Goal: Navigation & Orientation: Find specific page/section

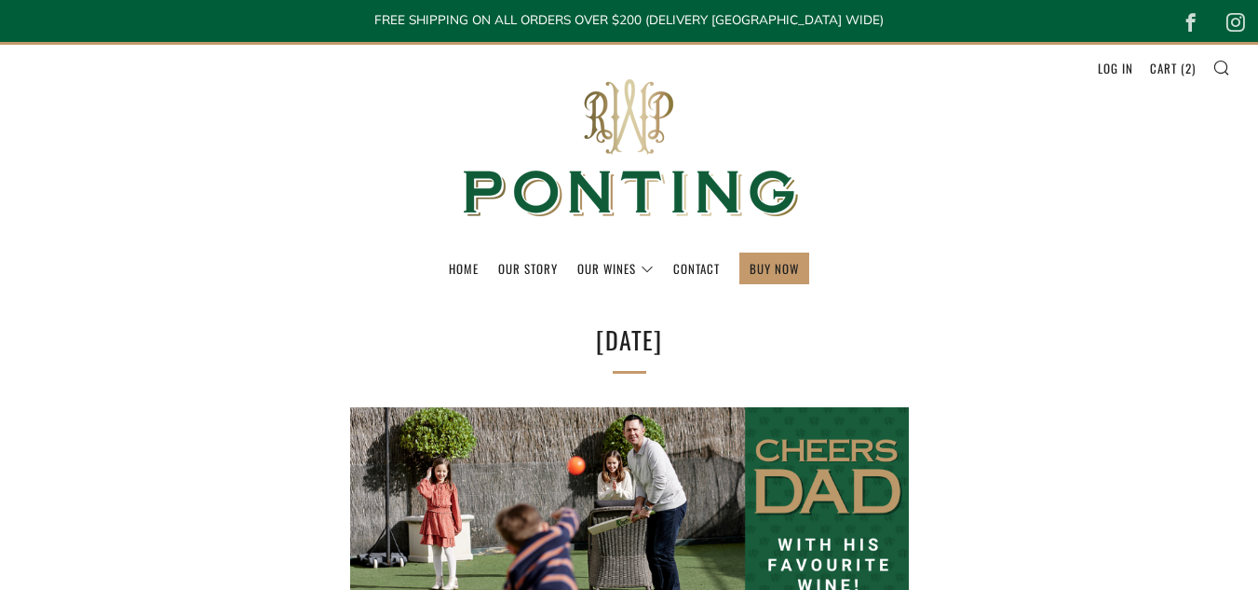
select select "best-selling"
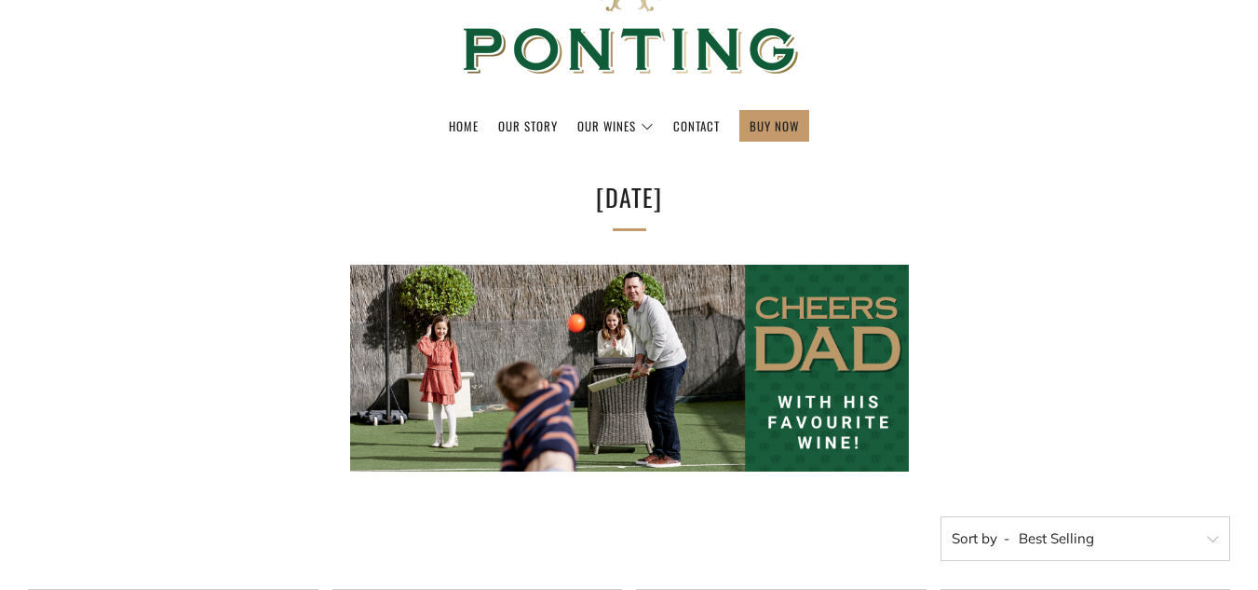
scroll to position [157, 0]
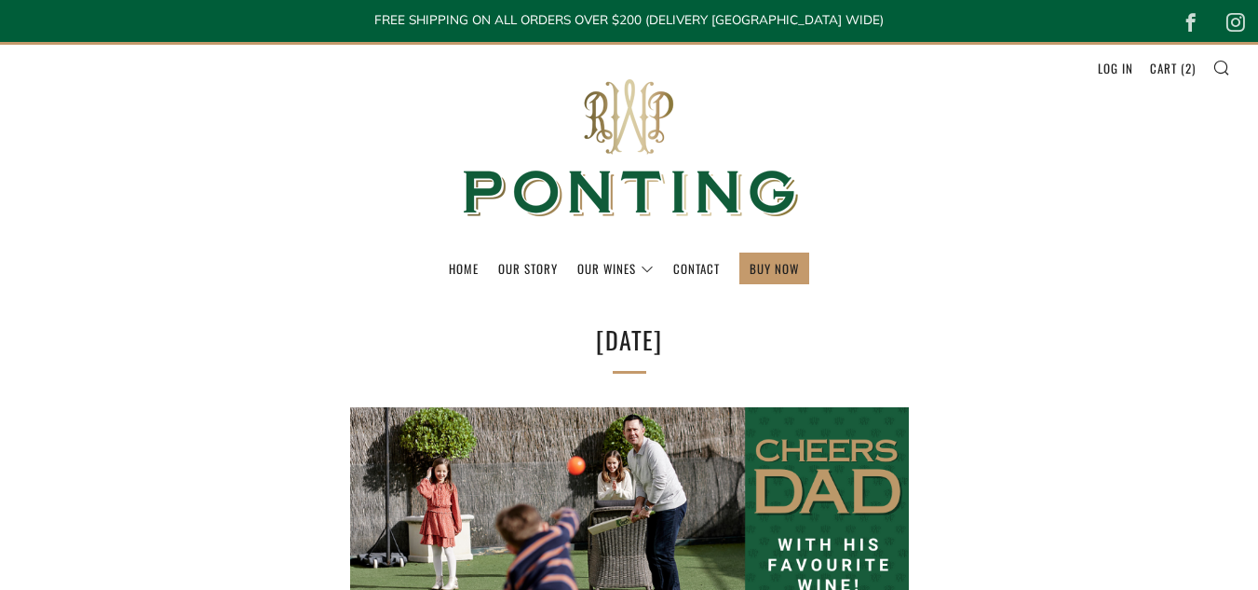
select select "best-selling"
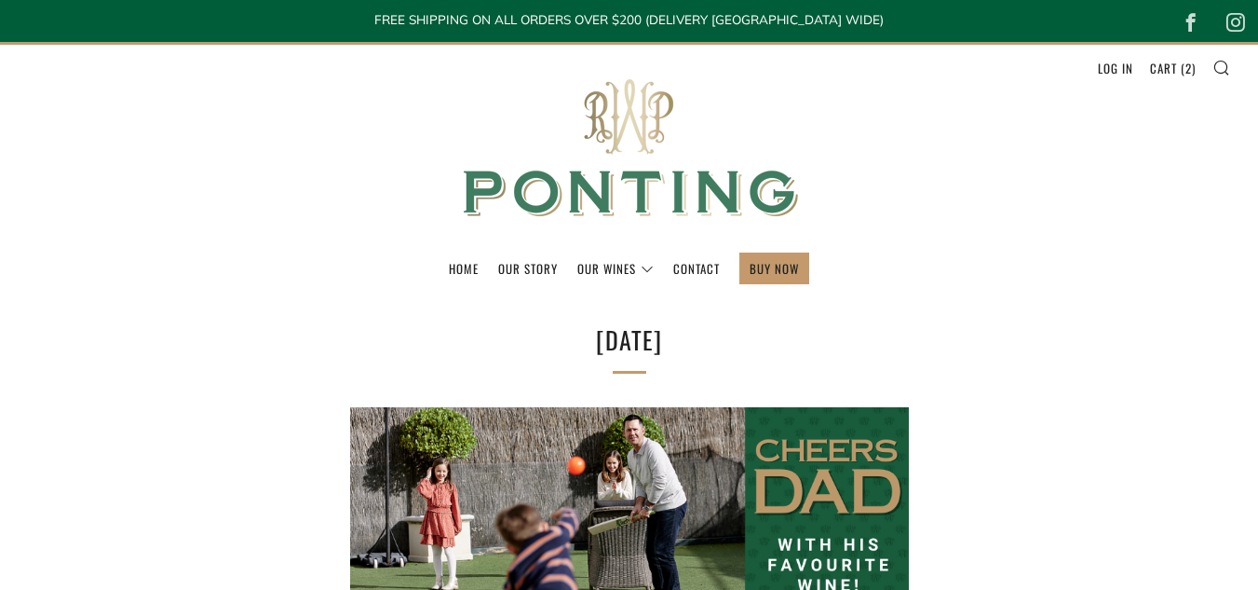
click at [626, 147] on img at bounding box center [629, 149] width 373 height 208
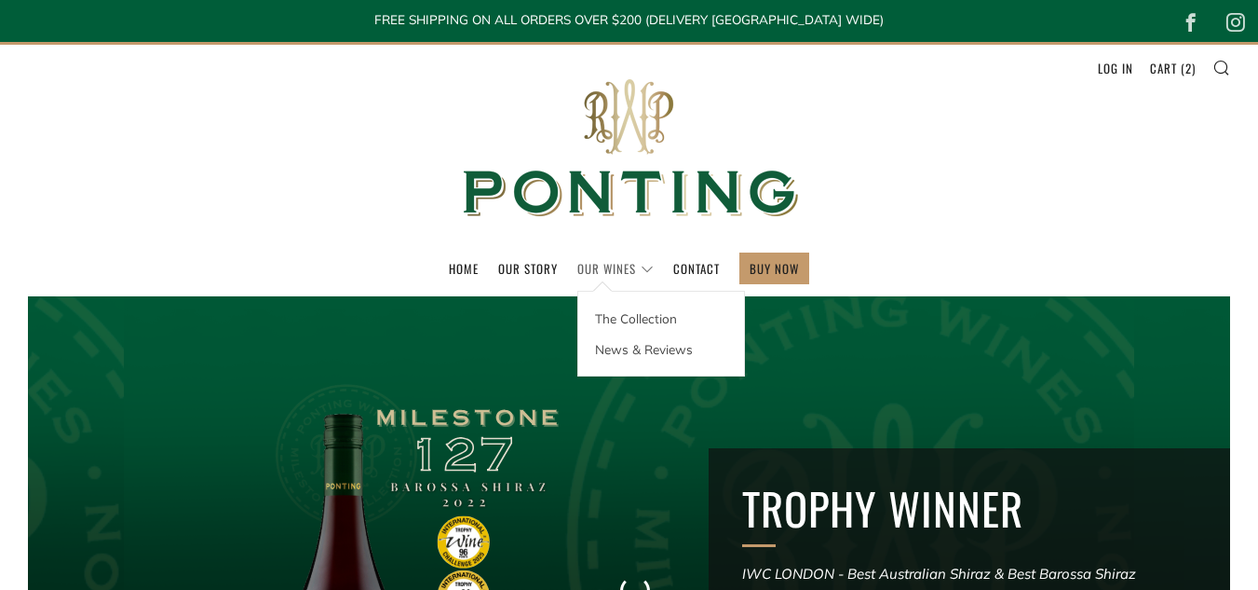
click at [637, 272] on link "Our Wines" at bounding box center [616, 268] width 76 height 30
